Goal: Information Seeking & Learning: Learn about a topic

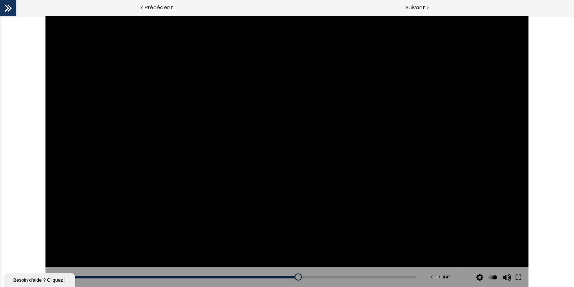
click at [334, 164] on div at bounding box center [286, 152] width 483 height 272
click at [283, 146] on div at bounding box center [286, 151] width 29 height 29
click at [291, 277] on div "01:10" at bounding box center [241, 277] width 349 height 3
click at [279, 278] on div "01:06" at bounding box center [241, 277] width 349 height 3
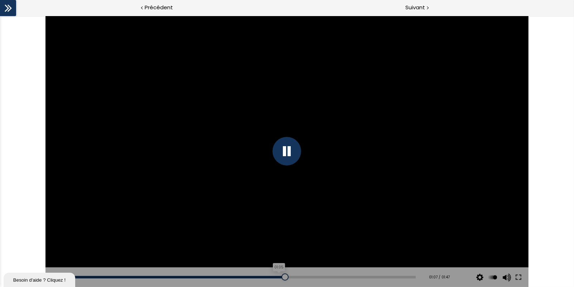
click at [275, 278] on div "01:05" at bounding box center [241, 277] width 349 height 3
click at [267, 277] on div "01:02" at bounding box center [241, 277] width 349 height 3
click at [261, 277] on div "01:00" at bounding box center [241, 277] width 349 height 3
click at [245, 277] on div "00:56" at bounding box center [241, 277] width 349 height 3
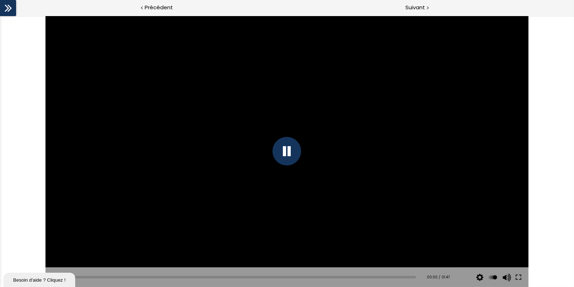
drag, startPoint x: 246, startPoint y: 277, endPoint x: -9, endPoint y: 254, distance: 256.1
click at [0, 16] on html "The video is loading... Click for sound @keyframes VOLUME_SMALL_WAVE_FLASH { 0%…" at bounding box center [287, 16] width 574 height 0
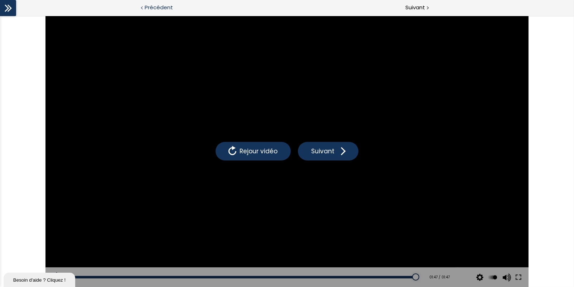
click at [156, 9] on span "Précédent" at bounding box center [159, 7] width 28 height 9
click at [418, 11] on span "Suivant" at bounding box center [415, 7] width 20 height 9
click at [422, 12] on div "Suivant" at bounding box center [430, 8] width 287 height 16
